Goal: Task Accomplishment & Management: Use online tool/utility

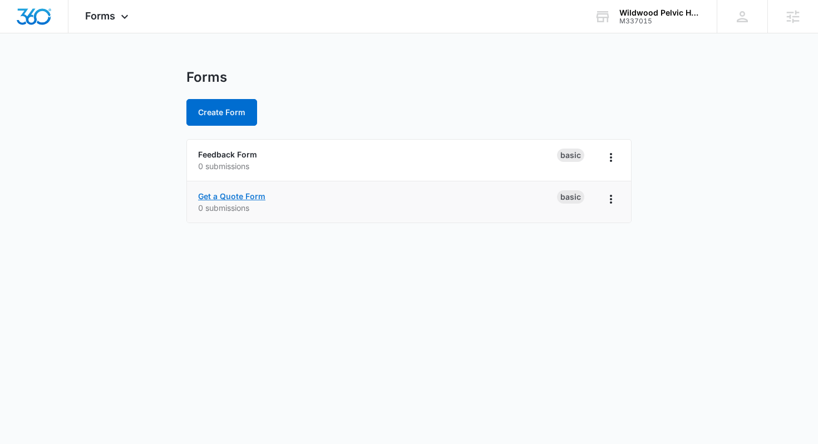
click at [215, 192] on link "Get a Quote Form" at bounding box center [231, 195] width 67 height 9
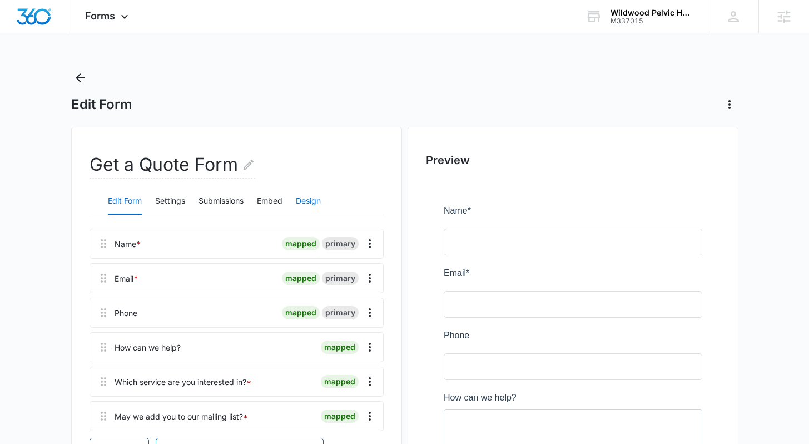
click at [310, 202] on button "Design" at bounding box center [308, 201] width 25 height 27
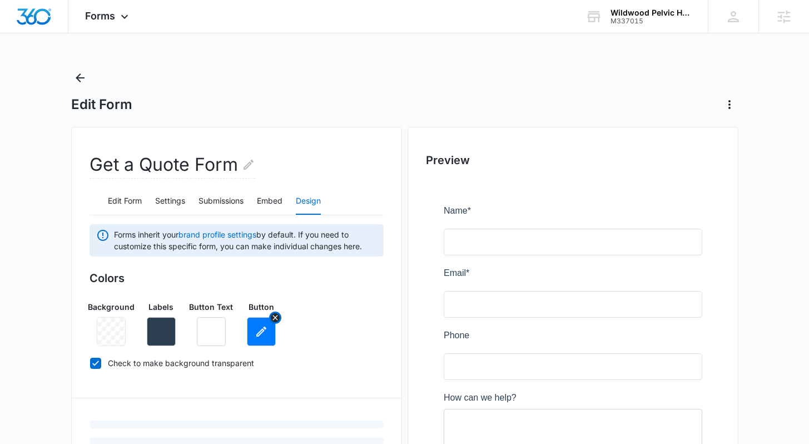
click at [261, 334] on icon "button" at bounding box center [261, 331] width 13 height 13
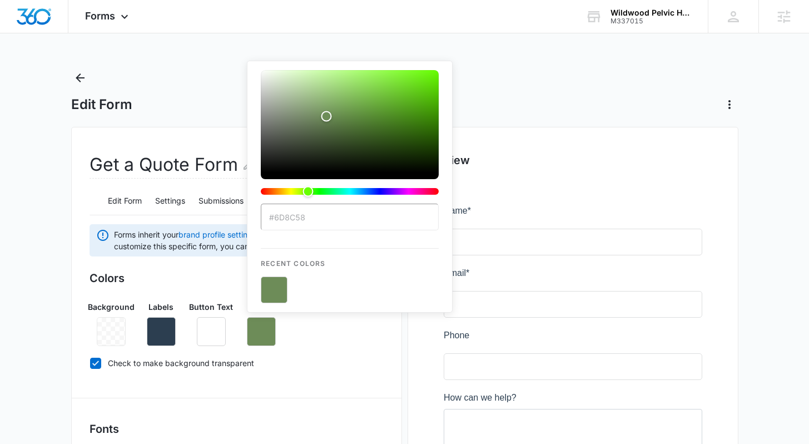
type input "#6d8c58"
click at [159, 334] on icon "button" at bounding box center [161, 331] width 13 height 13
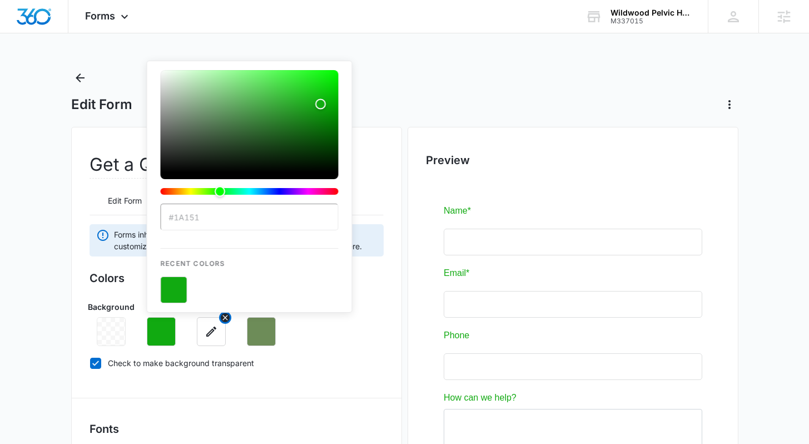
type input "#1a1515"
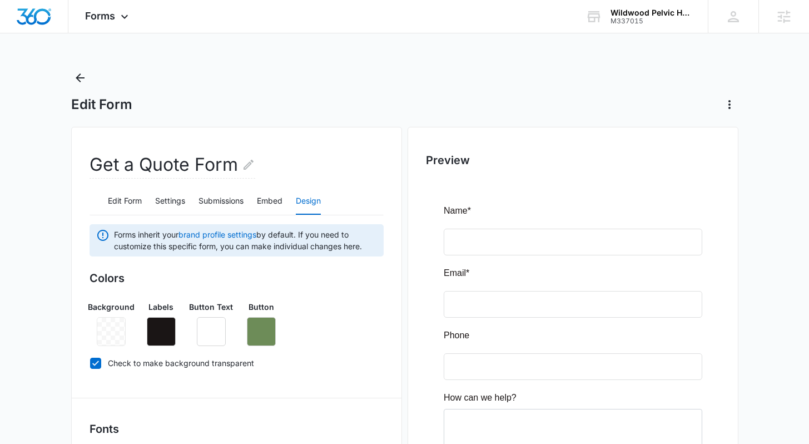
click at [312, 342] on div "Background Labels Button Text Button" at bounding box center [237, 319] width 294 height 54
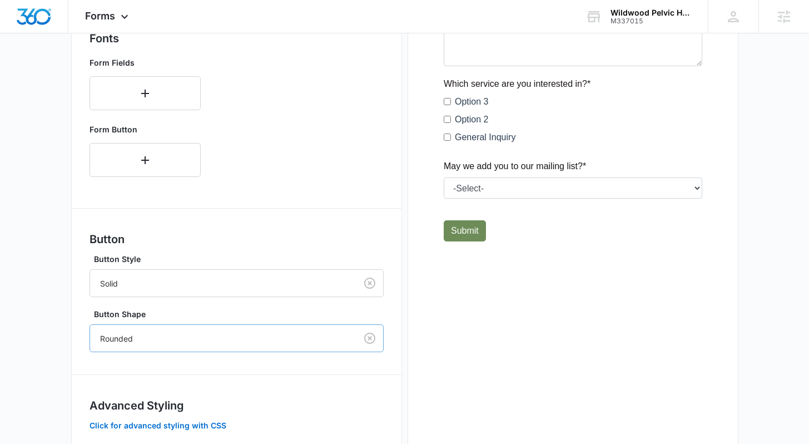
scroll to position [458, 0]
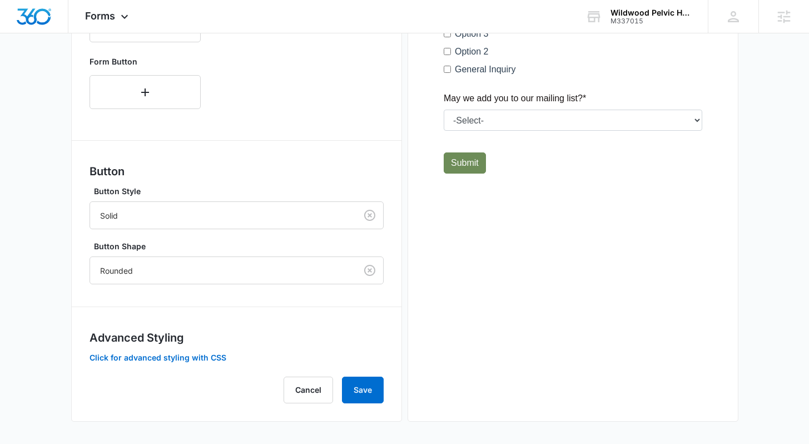
click at [356, 375] on div "Forms inherit your brand profile settings by default. If you need to customize …" at bounding box center [237, 84] width 294 height 637
click at [356, 383] on button "Save" at bounding box center [363, 390] width 42 height 27
click at [363, 390] on button "Save" at bounding box center [363, 390] width 42 height 27
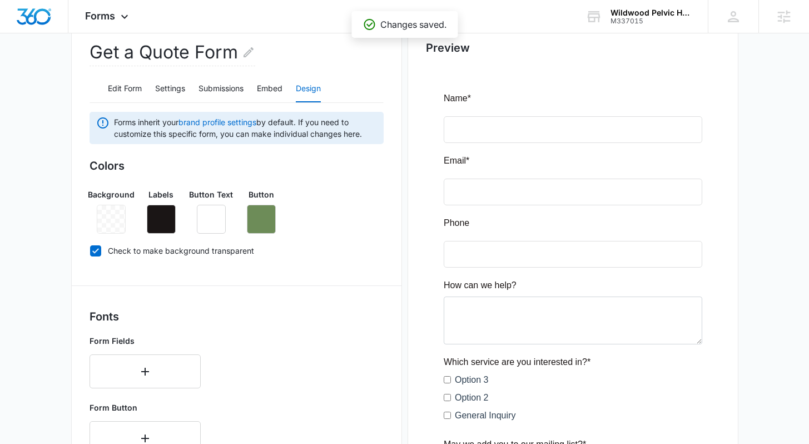
scroll to position [0, 0]
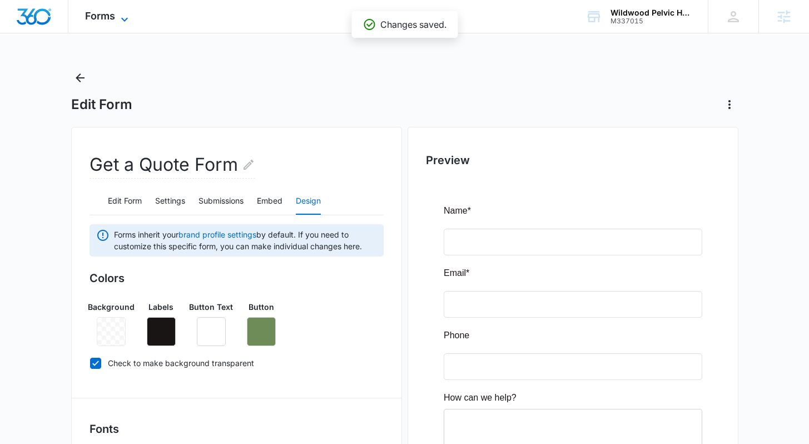
click at [91, 20] on span "Forms" at bounding box center [100, 16] width 30 height 12
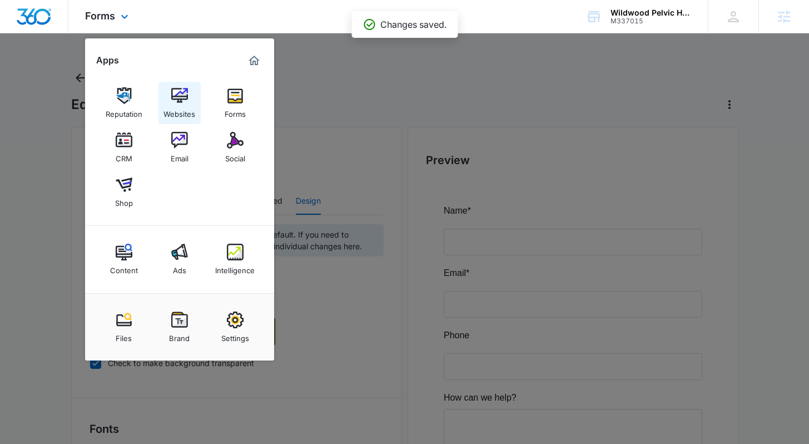
click at [175, 93] on img at bounding box center [179, 95] width 17 height 17
